Goal: Task Accomplishment & Management: Use online tool/utility

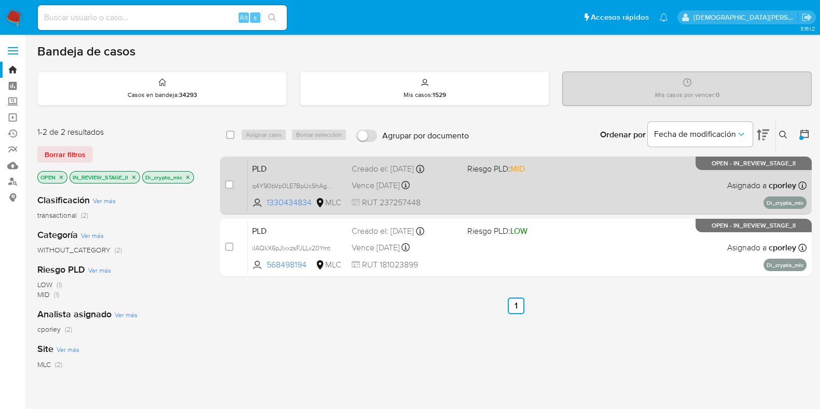
click at [556, 202] on div "PLD q4Y90bVp0LE7BpUcShAg2Yuo 1330434834 MLC Riesgo PLD: MID Creado el: 12/07/20…" at bounding box center [527, 185] width 558 height 52
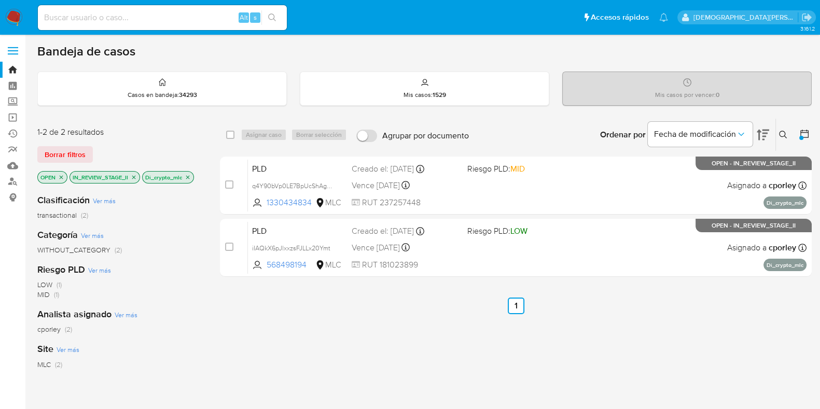
click at [187, 177] on icon "close-filter" at bounding box center [188, 177] width 4 height 4
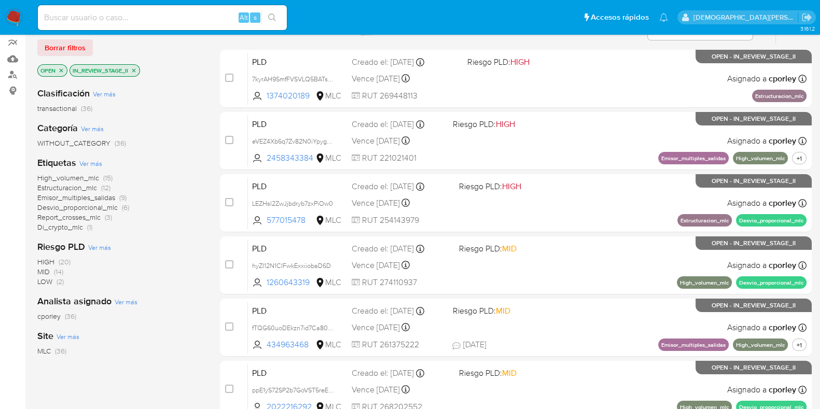
scroll to position [64, 0]
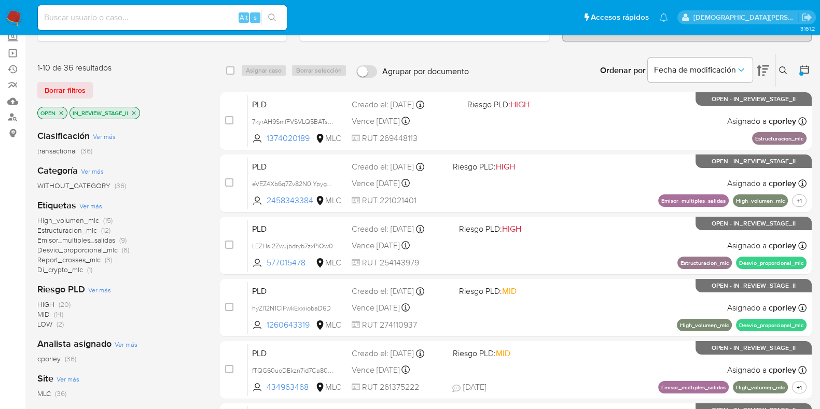
click at [51, 356] on span "cporley" at bounding box center [48, 359] width 23 height 10
click at [64, 111] on icon "close-filter" at bounding box center [65, 113] width 4 height 4
click at [64, 110] on icon "close-filter" at bounding box center [61, 113] width 6 height 6
click at [102, 110] on icon "close-filter" at bounding box center [102, 113] width 6 height 6
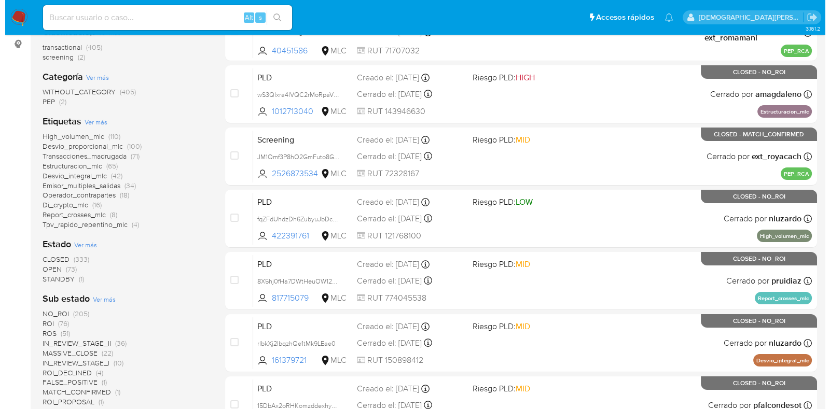
scroll to position [194, 0]
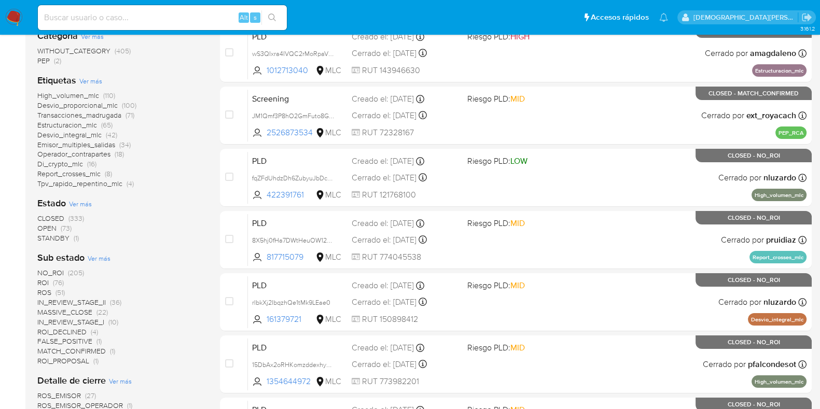
click at [89, 204] on span "Ver más" at bounding box center [80, 203] width 23 height 9
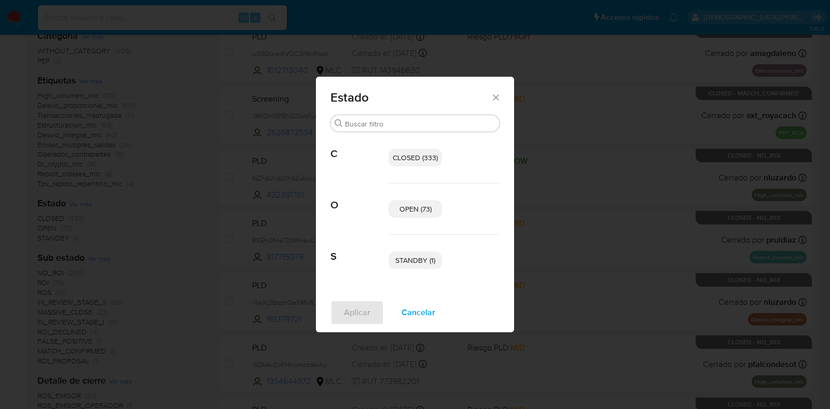
click at [402, 216] on p "OPEN (73)" at bounding box center [414, 209] width 53 height 18
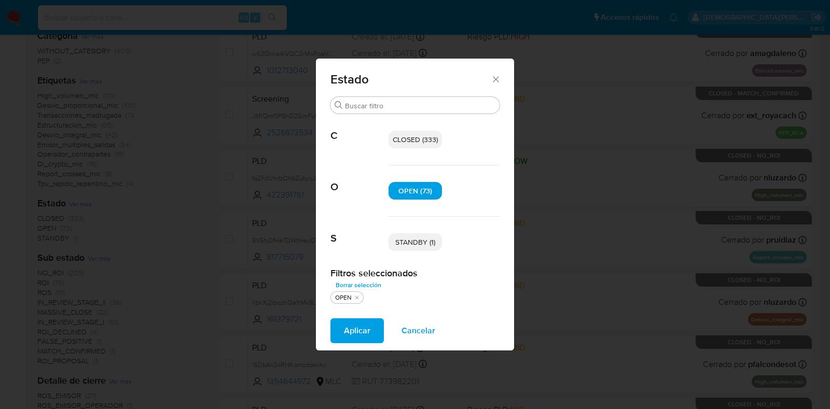
click at [412, 246] on span "STANDBY (1)" at bounding box center [415, 242] width 40 height 10
click at [365, 339] on span "Aplicar" at bounding box center [357, 330] width 26 height 23
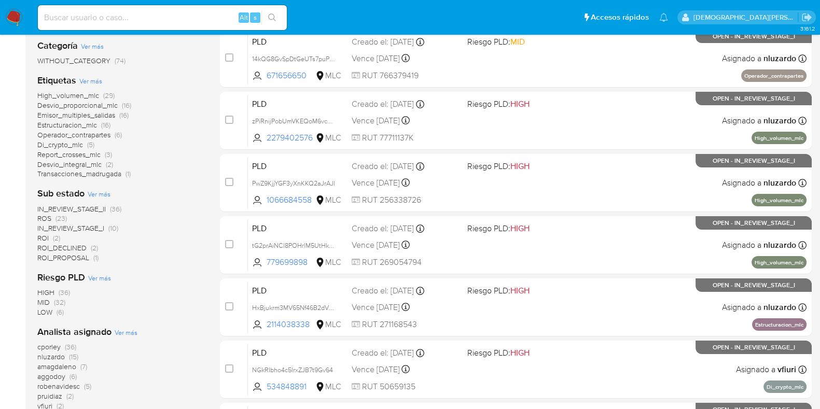
scroll to position [194, 0]
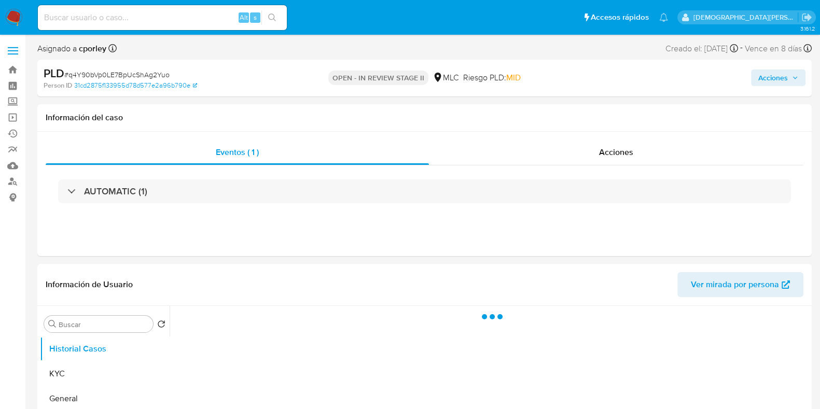
select select "10"
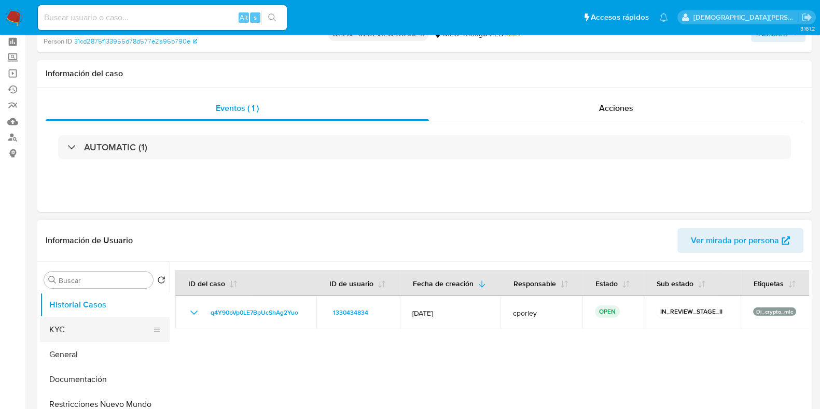
scroll to position [64, 0]
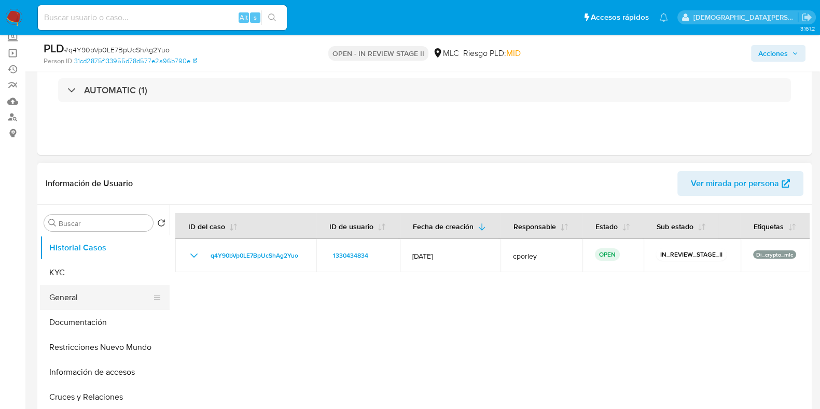
click at [86, 299] on button "General" at bounding box center [100, 297] width 121 height 25
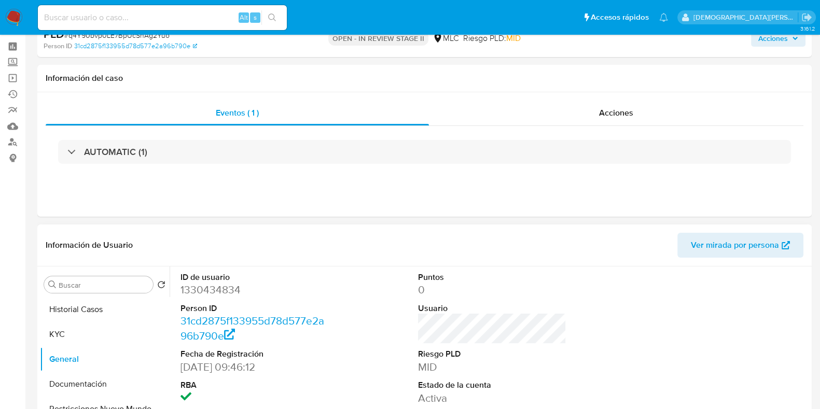
scroll to position [129, 0]
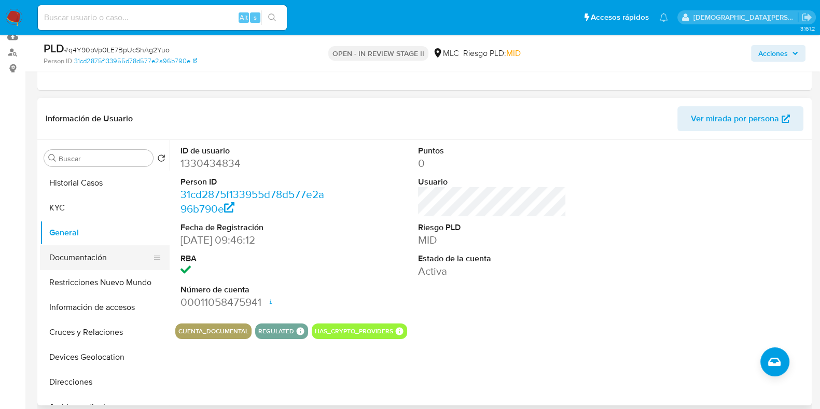
click at [108, 258] on button "Documentación" at bounding box center [100, 257] width 121 height 25
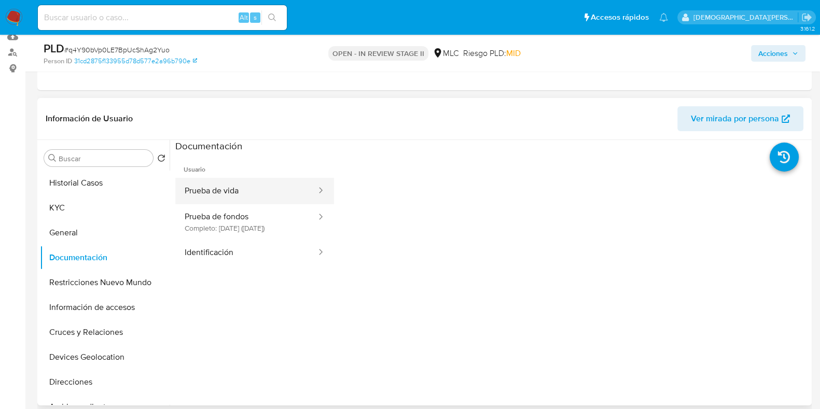
click at [257, 183] on button "Prueba de vida" at bounding box center [246, 191] width 142 height 26
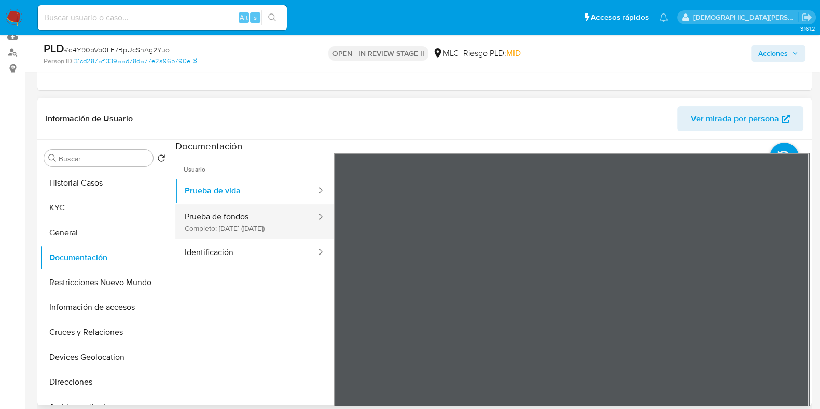
click at [258, 219] on button "Prueba de fondos Completo: [DATE] ([DATE])" at bounding box center [246, 221] width 142 height 35
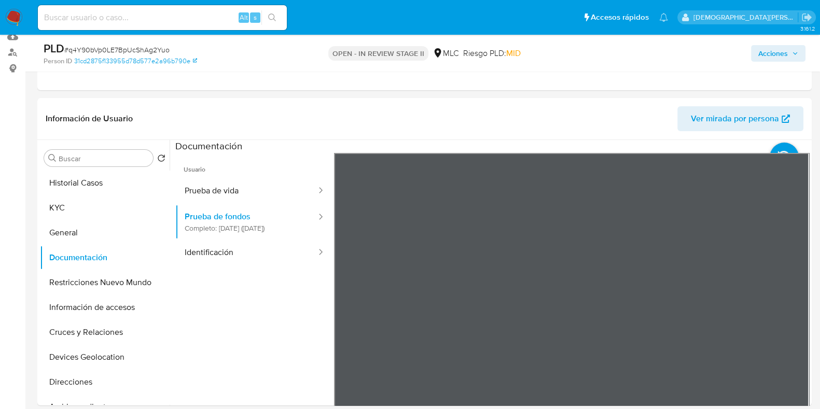
click at [583, 110] on div "Información de Usuario Ver mirada por persona Buscar Volver al orden por defect…" at bounding box center [424, 252] width 774 height 308
click at [611, 136] on div "Información de Usuario Ver mirada por persona Buscar Volver al orden por defect…" at bounding box center [424, 252] width 774 height 308
click at [267, 266] on button "Identificación" at bounding box center [246, 253] width 142 height 26
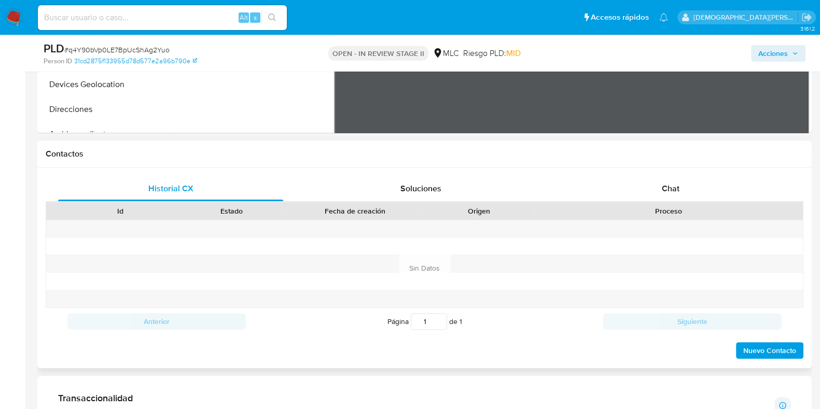
scroll to position [453, 0]
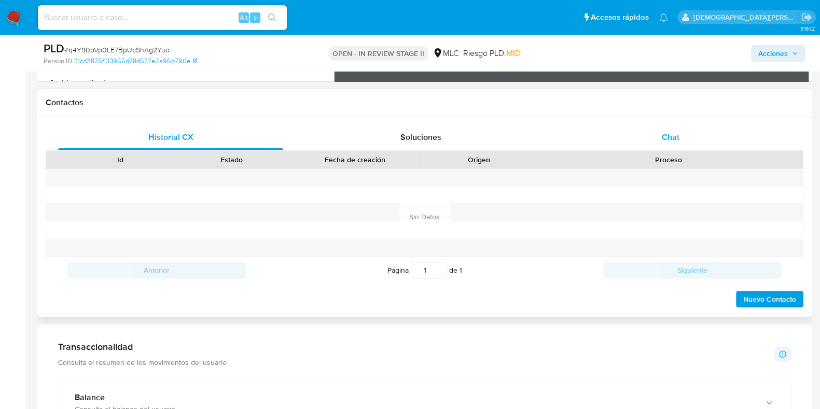
drag, startPoint x: 673, startPoint y: 130, endPoint x: 640, endPoint y: 133, distance: 33.3
click at [673, 131] on span "Chat" at bounding box center [671, 137] width 18 height 12
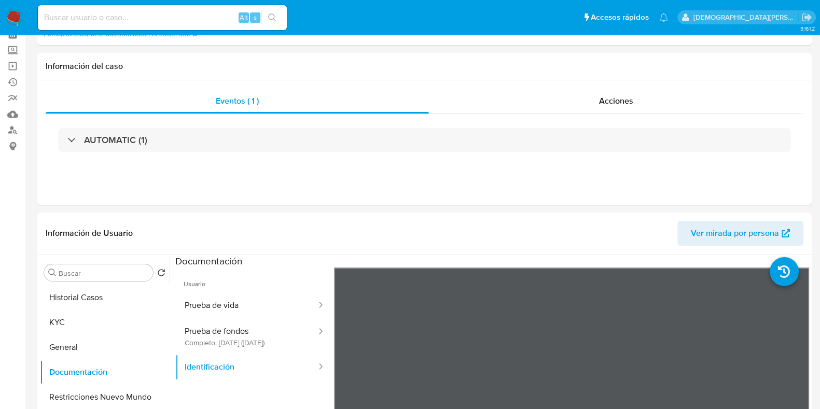
scroll to position [0, 0]
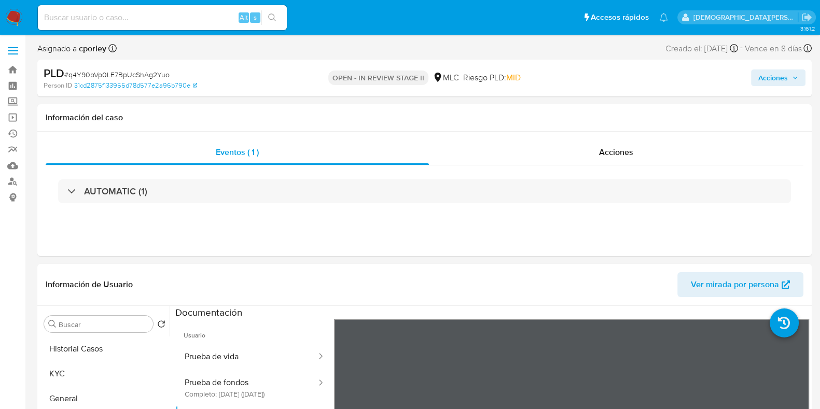
click at [760, 72] on span "Acciones" at bounding box center [773, 77] width 30 height 17
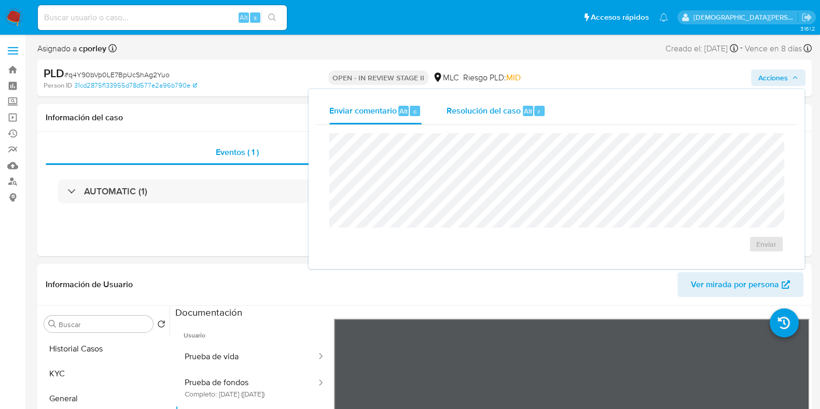
click at [485, 117] on div "Resolución del caso Alt r" at bounding box center [495, 110] width 99 height 27
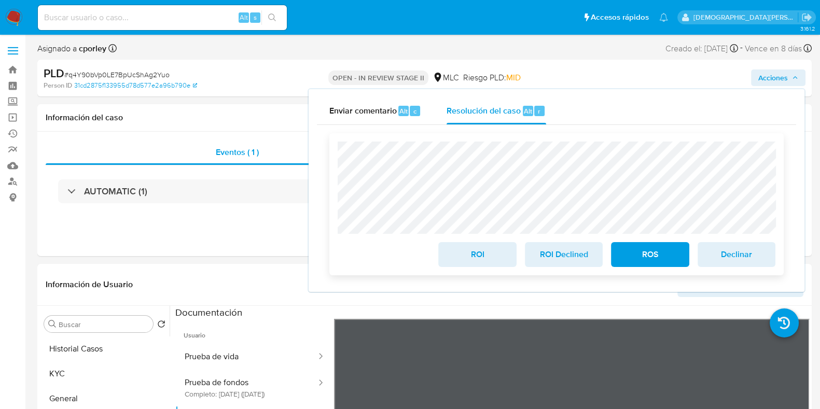
click at [646, 251] on span "ROS" at bounding box center [649, 254] width 51 height 23
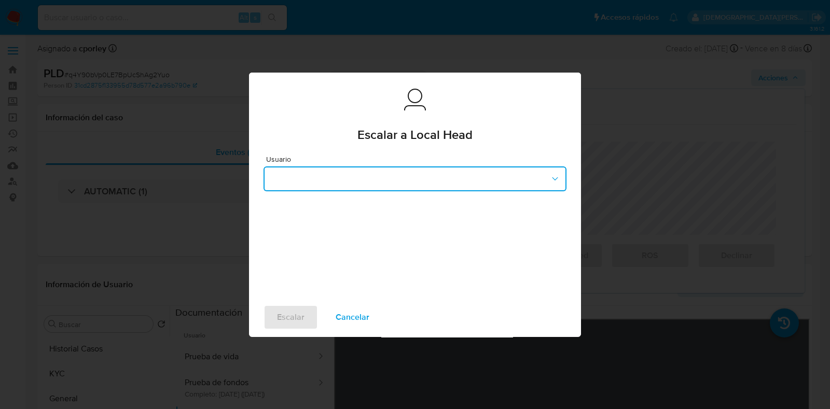
click at [315, 175] on button "button" at bounding box center [414, 178] width 303 height 25
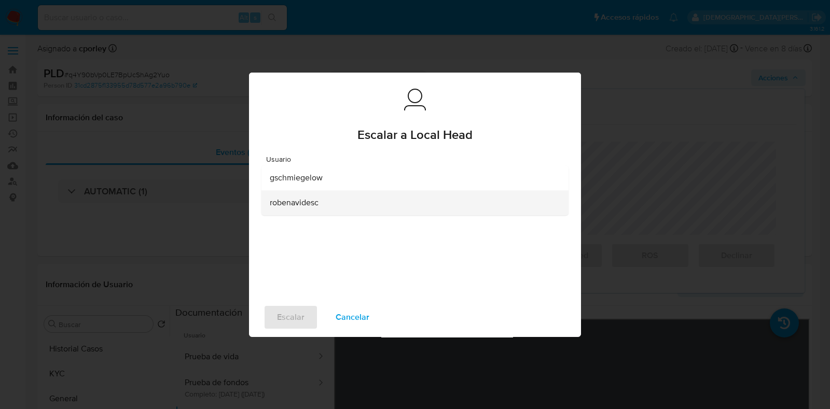
click at [297, 203] on span "robenavidesc" at bounding box center [294, 203] width 49 height 10
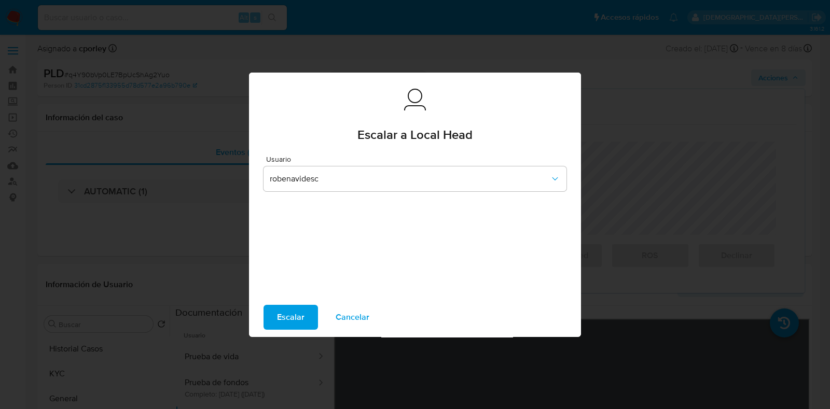
click at [299, 312] on span "Escalar" at bounding box center [290, 317] width 27 height 23
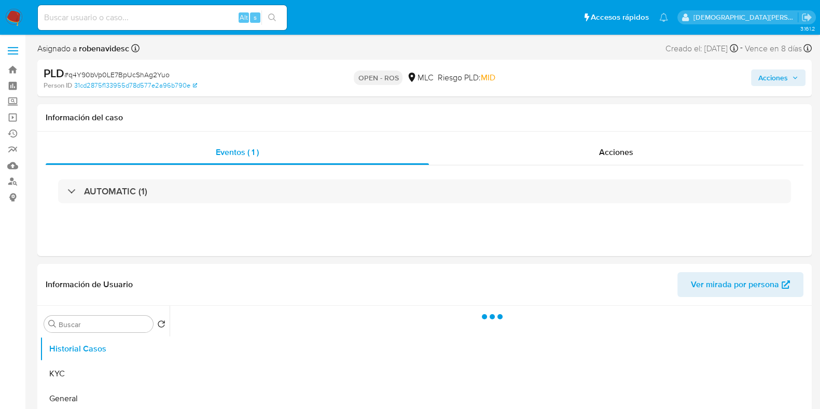
select select "10"
